Goal: Find specific page/section: Find specific page/section

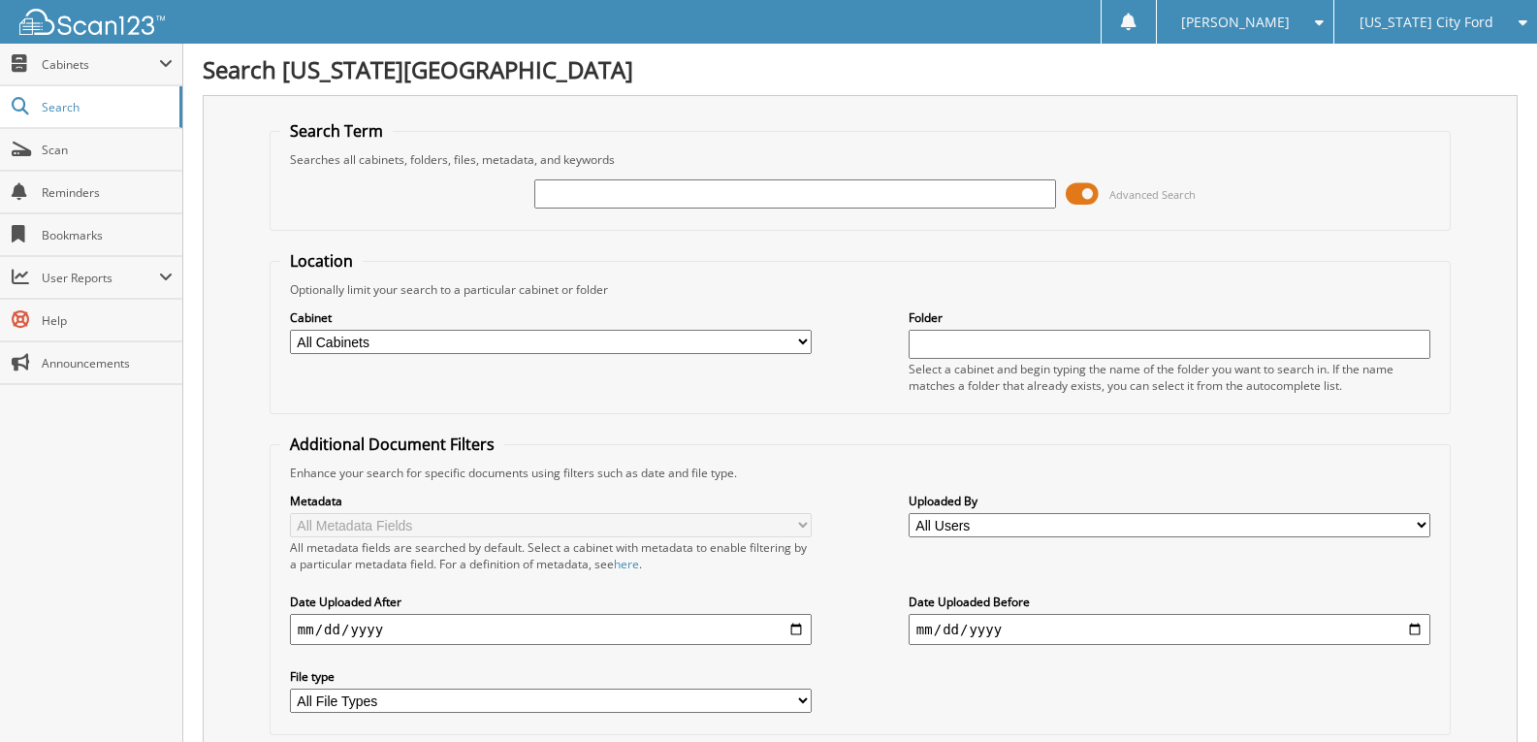
click at [747, 200] on input "text" at bounding box center [795, 193] width 522 height 29
type input "603926"
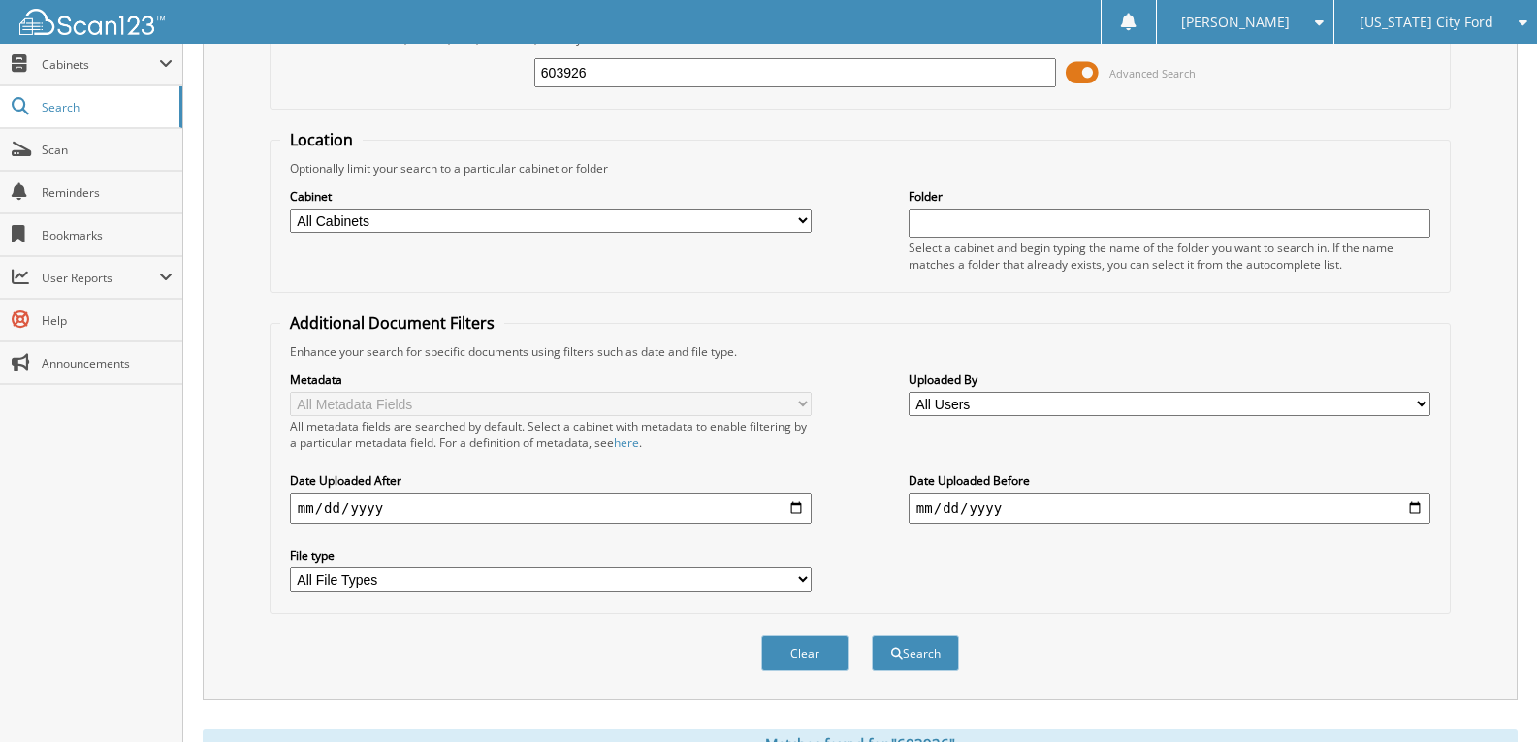
scroll to position [30, 0]
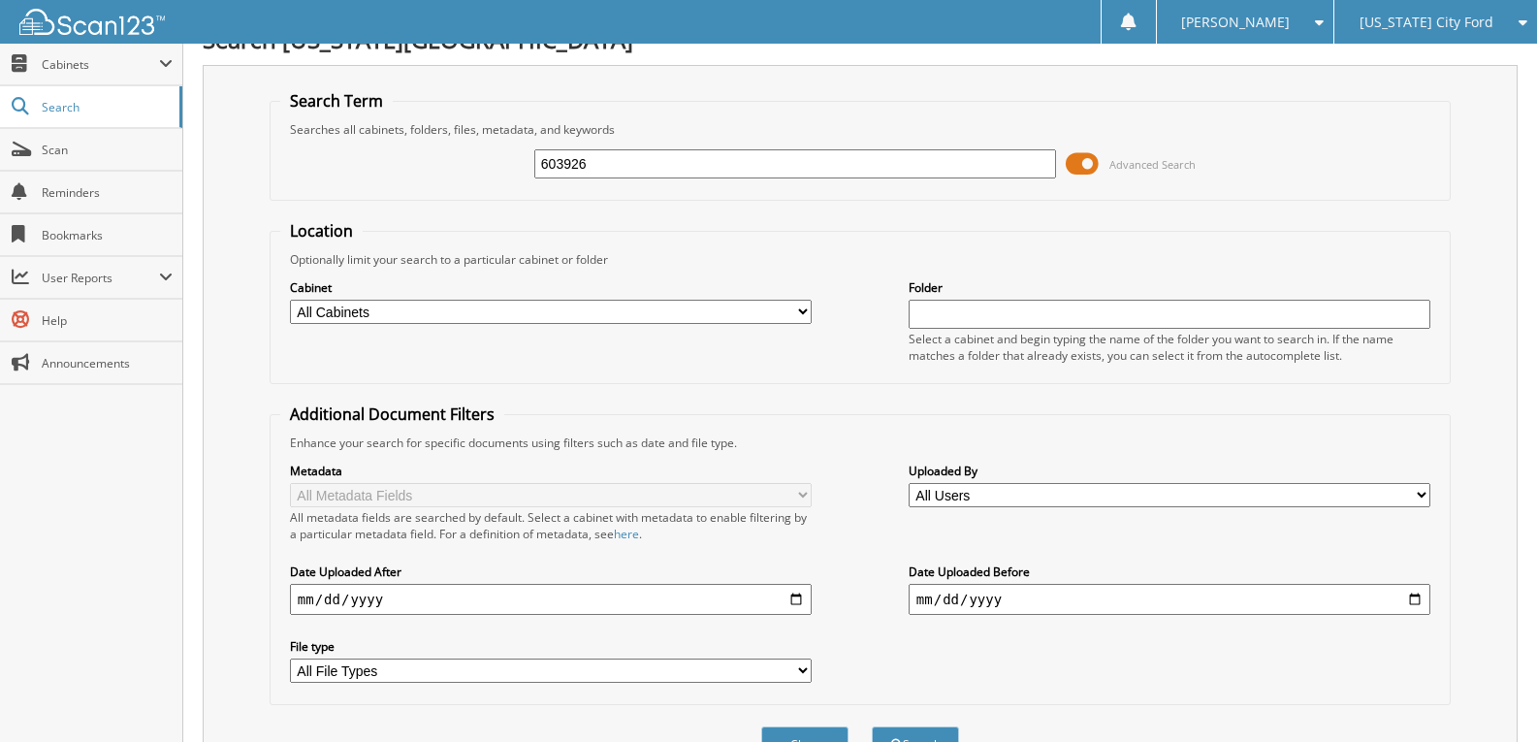
click at [621, 171] on input "603926" at bounding box center [795, 163] width 522 height 29
type input "603192"
click at [872, 726] on button "Search" at bounding box center [915, 744] width 87 height 36
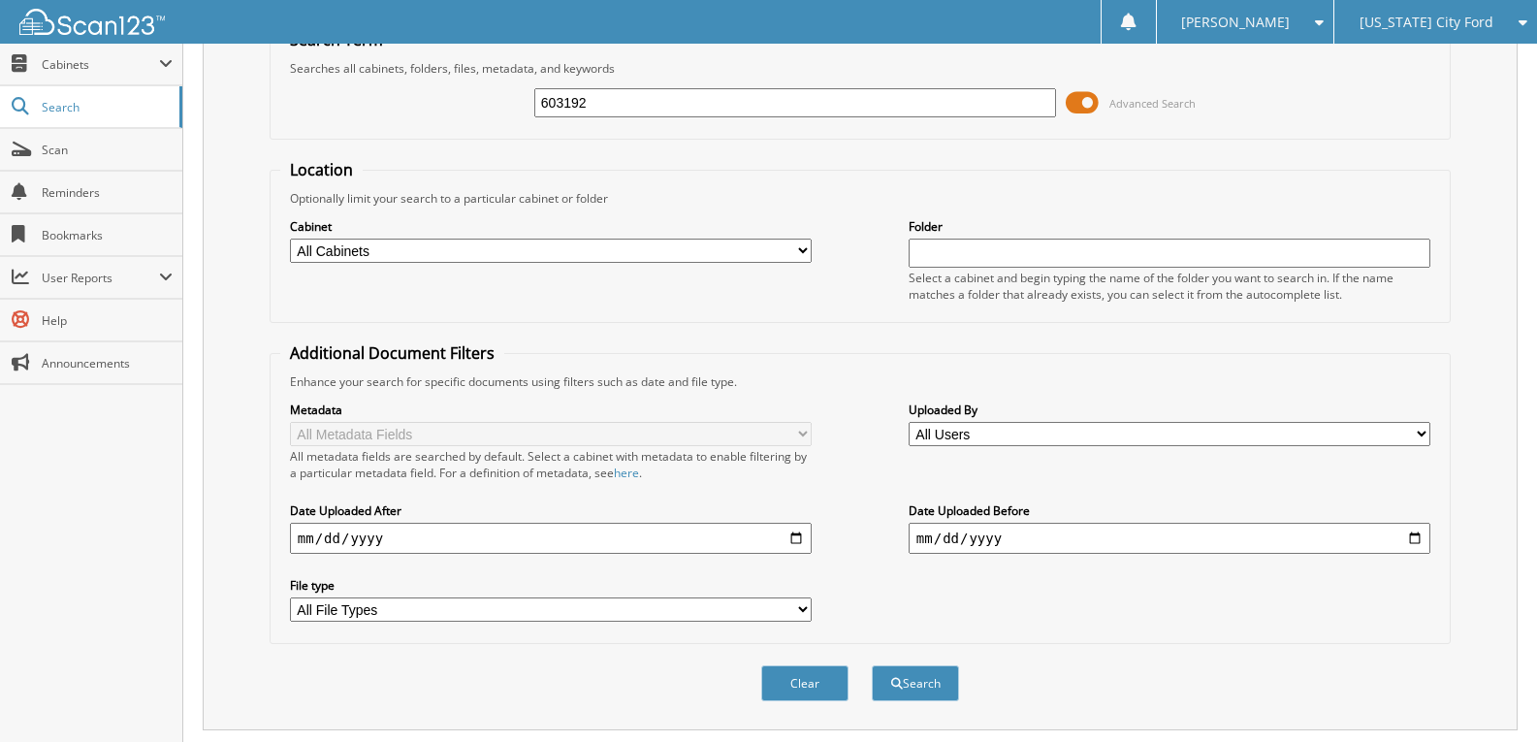
scroll to position [30, 0]
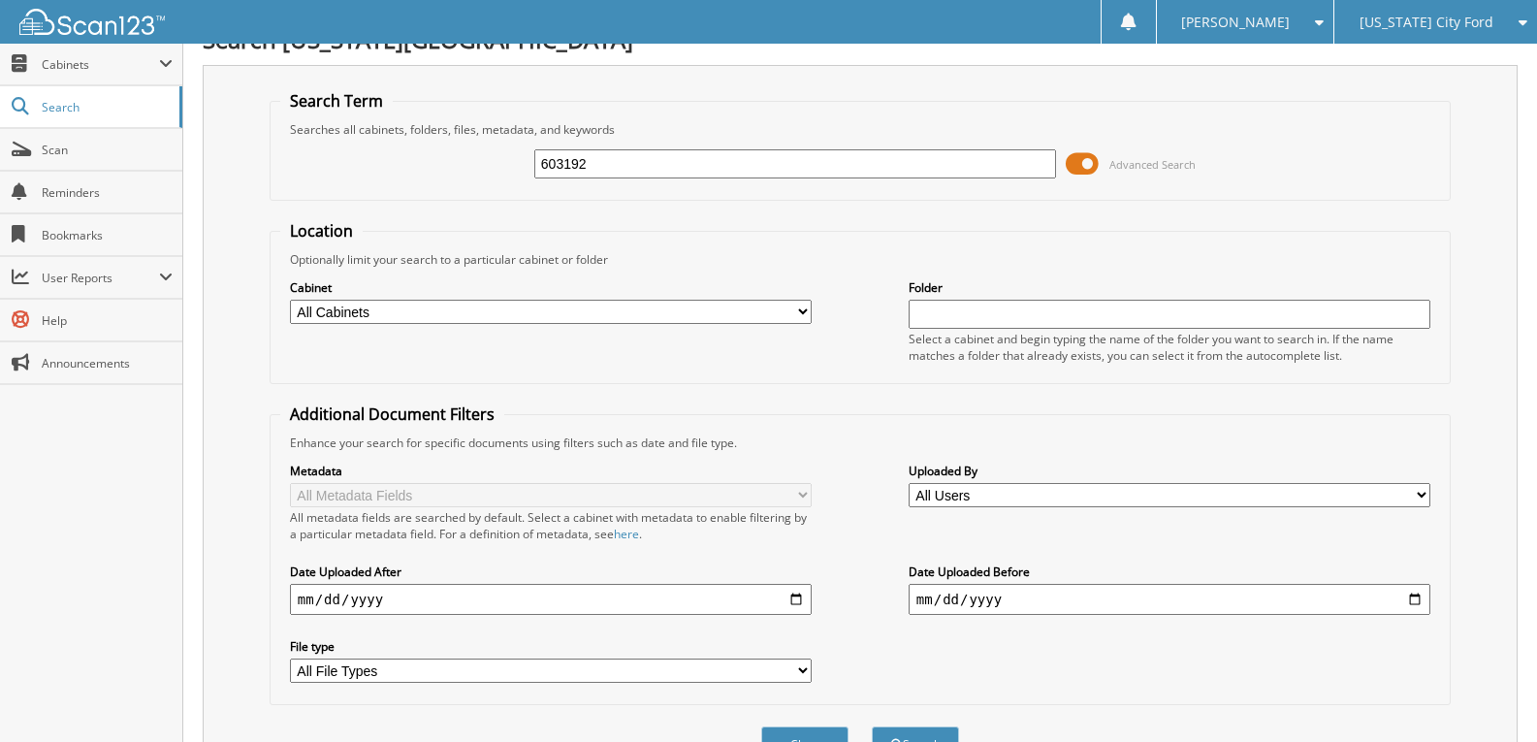
click at [612, 159] on input "603192" at bounding box center [795, 163] width 522 height 29
click at [610, 160] on input "603192" at bounding box center [795, 163] width 522 height 29
type input "603746"
click at [872, 726] on button "Search" at bounding box center [915, 744] width 87 height 36
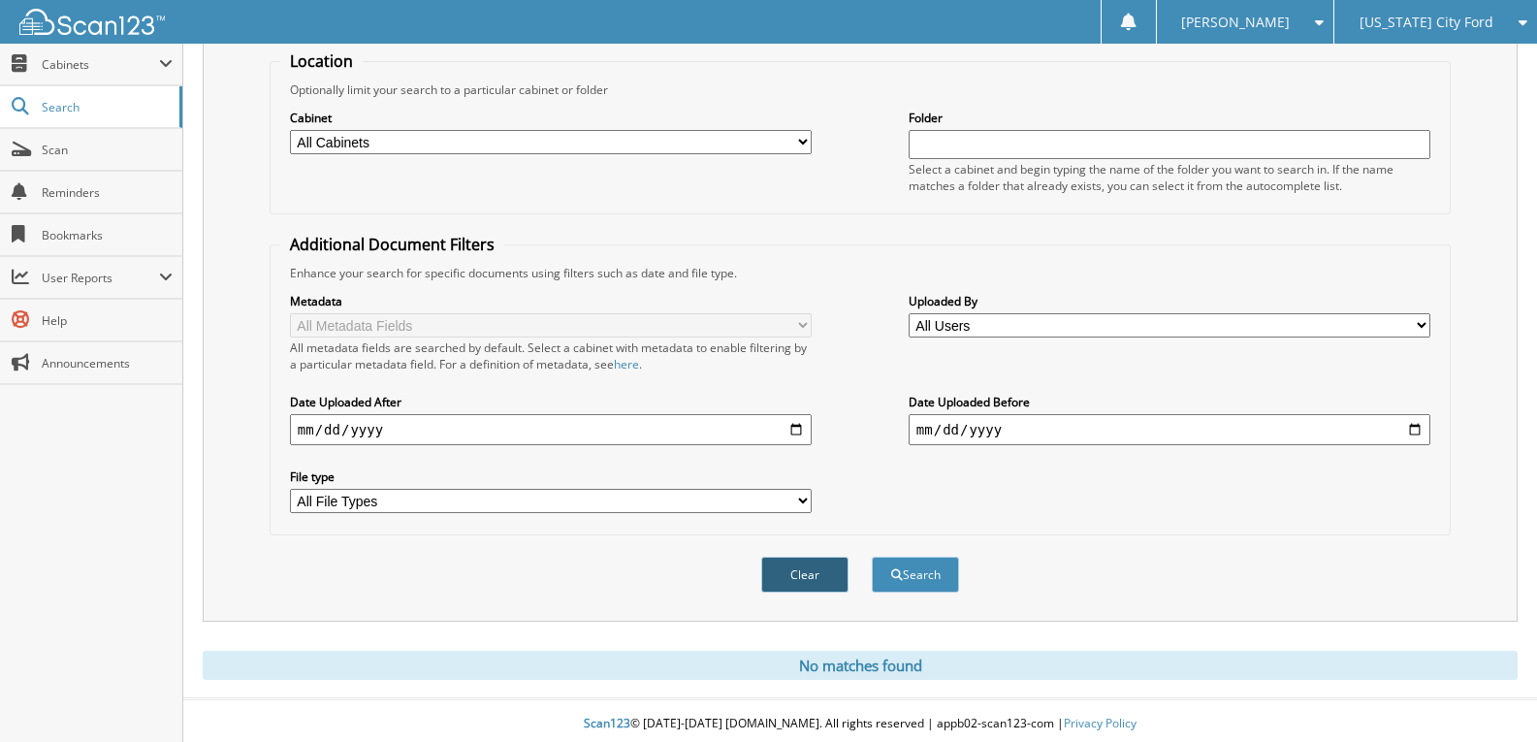
scroll to position [207, 0]
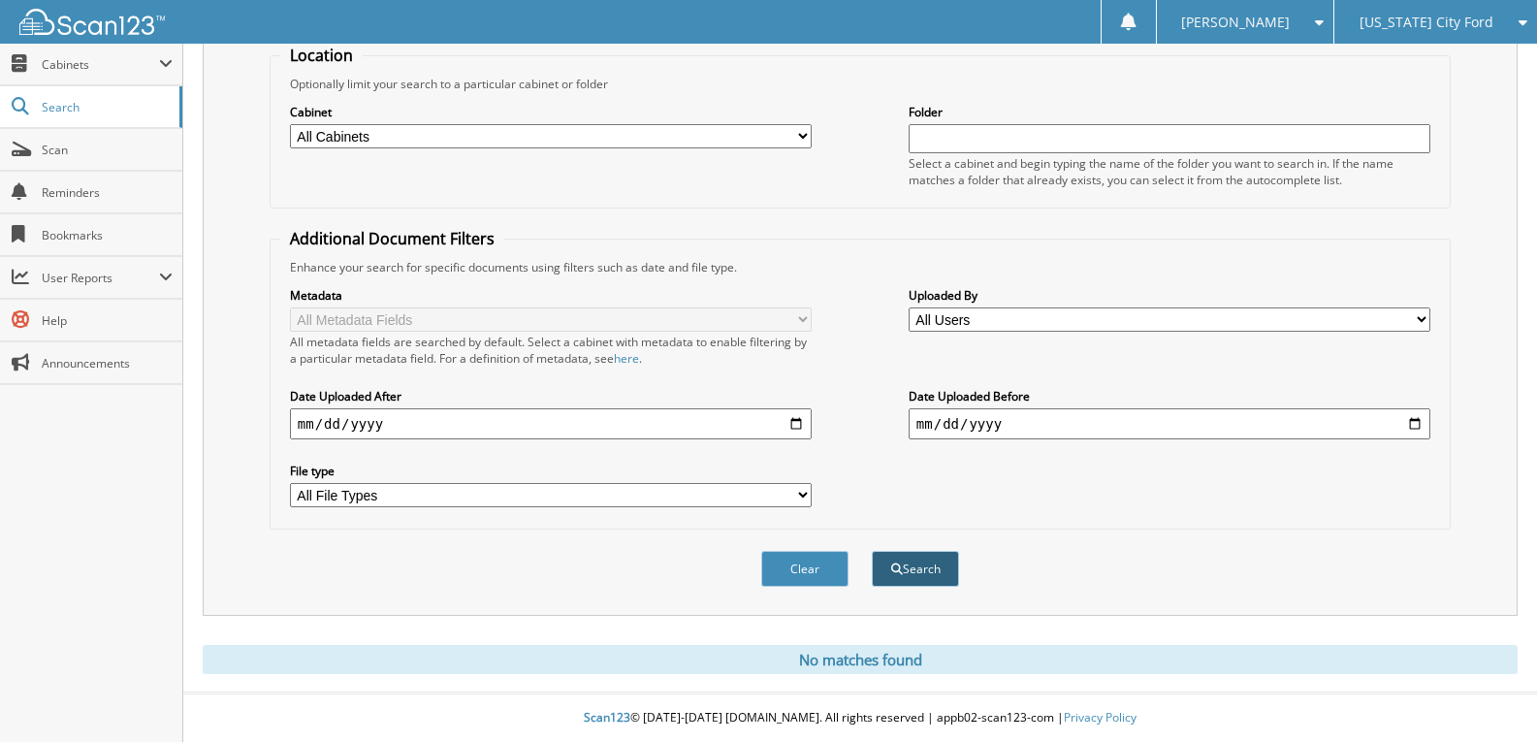
click at [915, 570] on button "Search" at bounding box center [915, 569] width 87 height 36
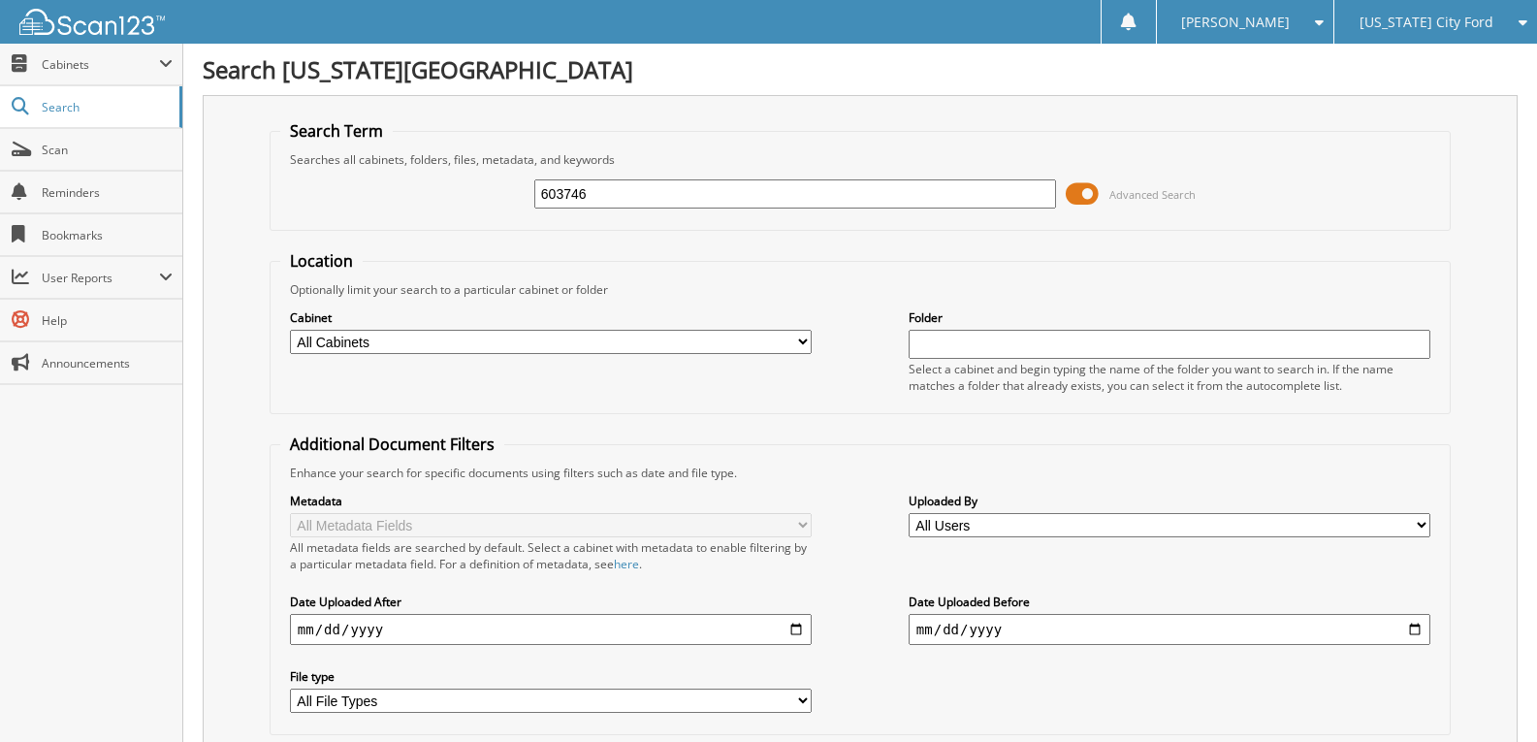
click at [605, 193] on input "603746" at bounding box center [795, 193] width 522 height 29
type input "6"
type input "603192"
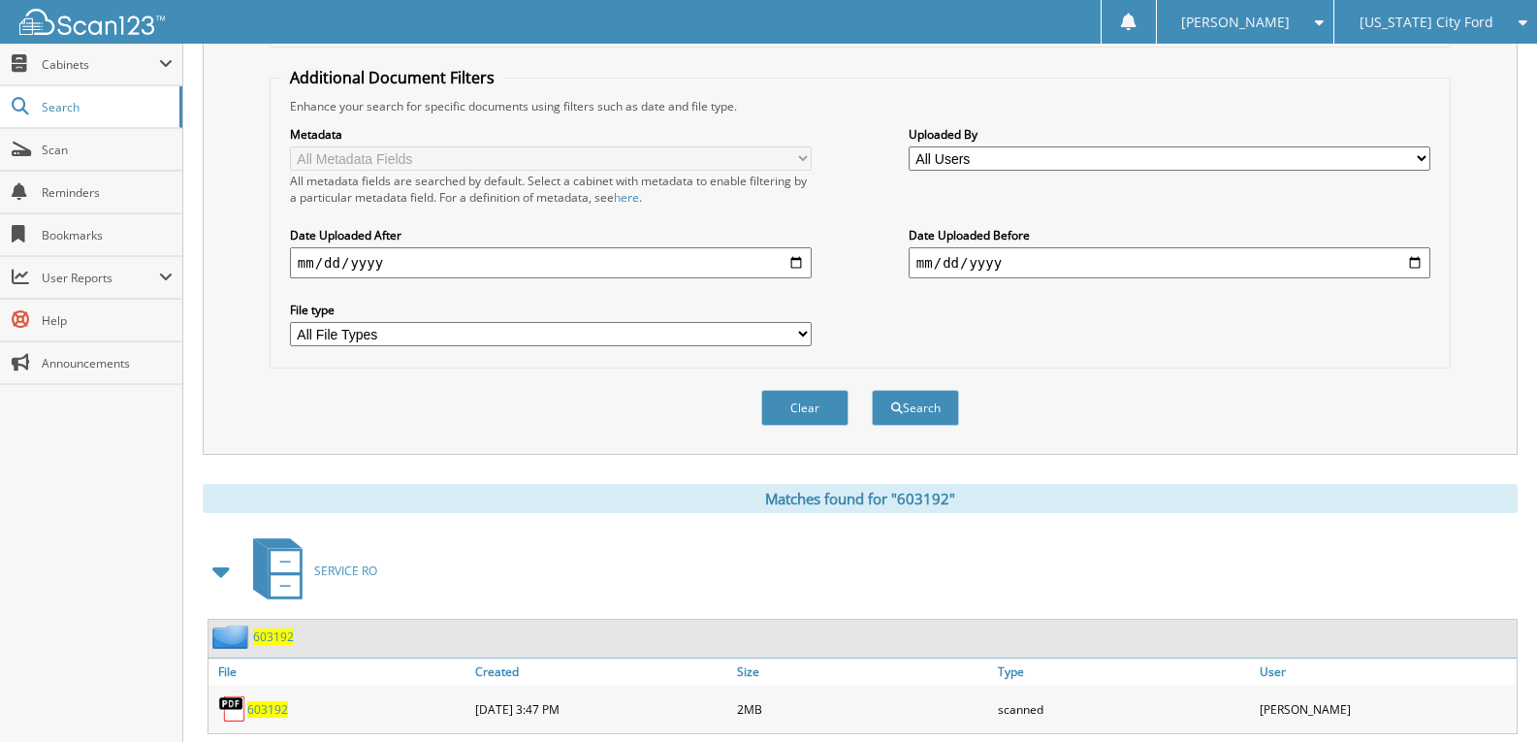
scroll to position [418, 0]
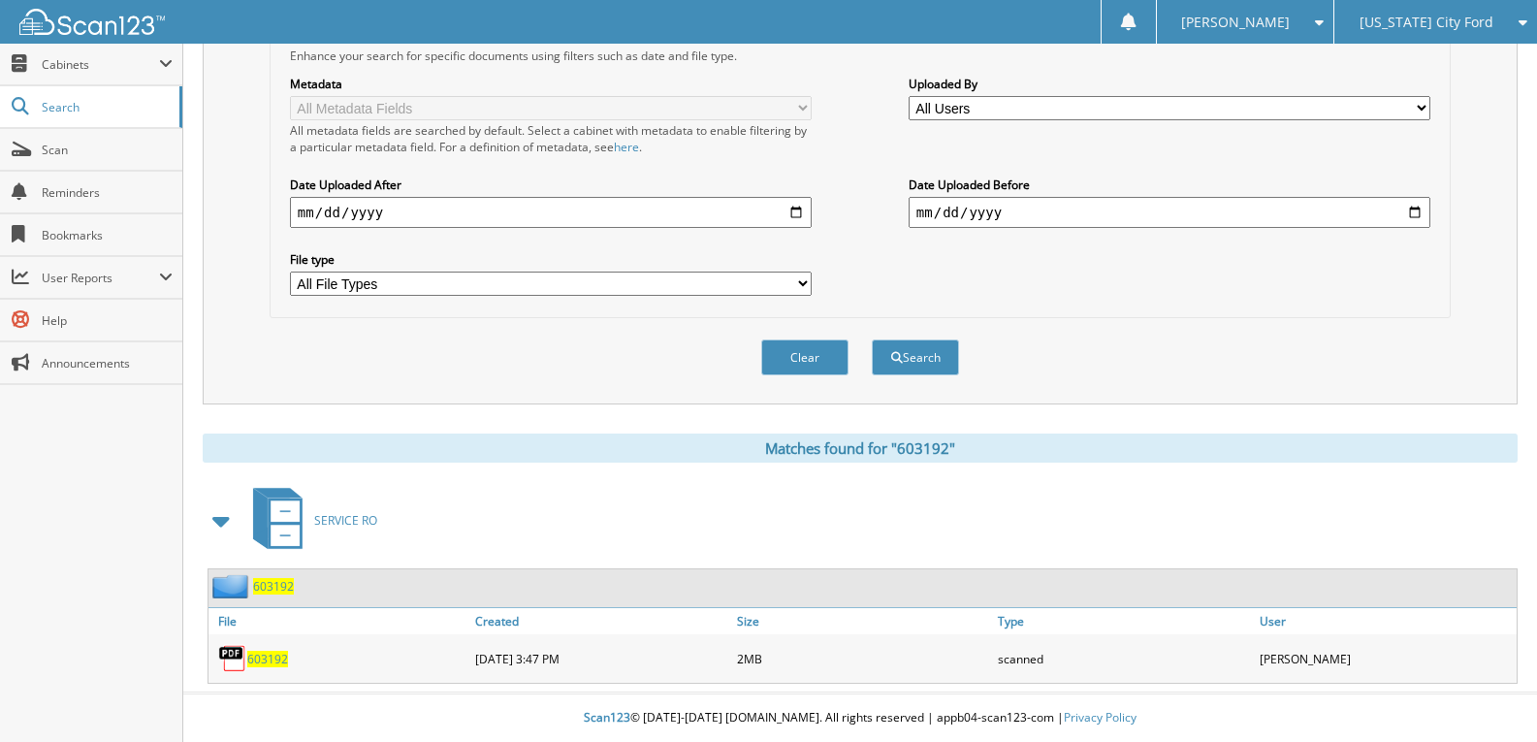
click at [239, 656] on img at bounding box center [232, 658] width 29 height 29
click at [261, 661] on span "603192" at bounding box center [267, 659] width 41 height 16
click at [264, 587] on span "603192" at bounding box center [273, 586] width 41 height 16
